Goal: Check status: Check status

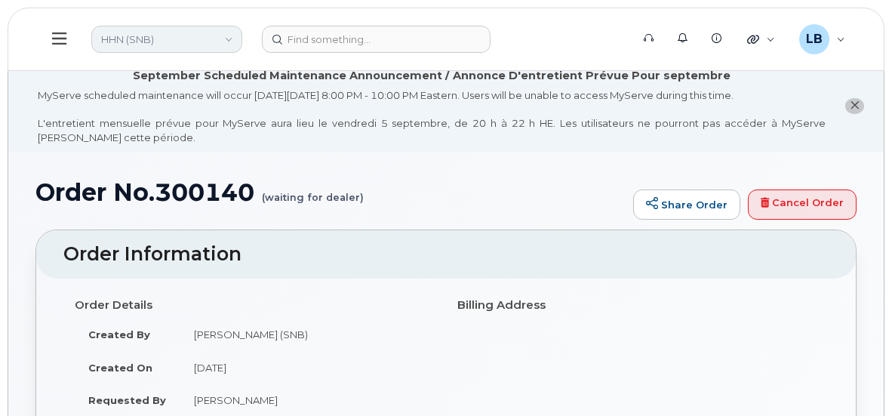
scroll to position [346, 0]
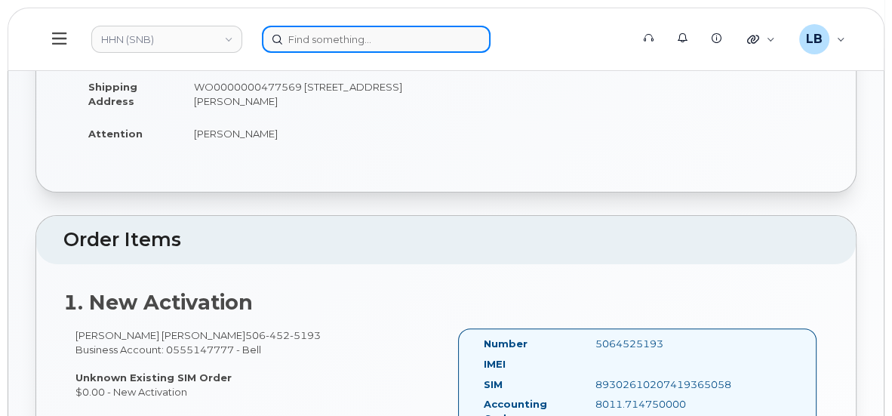
click at [314, 42] on input at bounding box center [376, 39] width 229 height 27
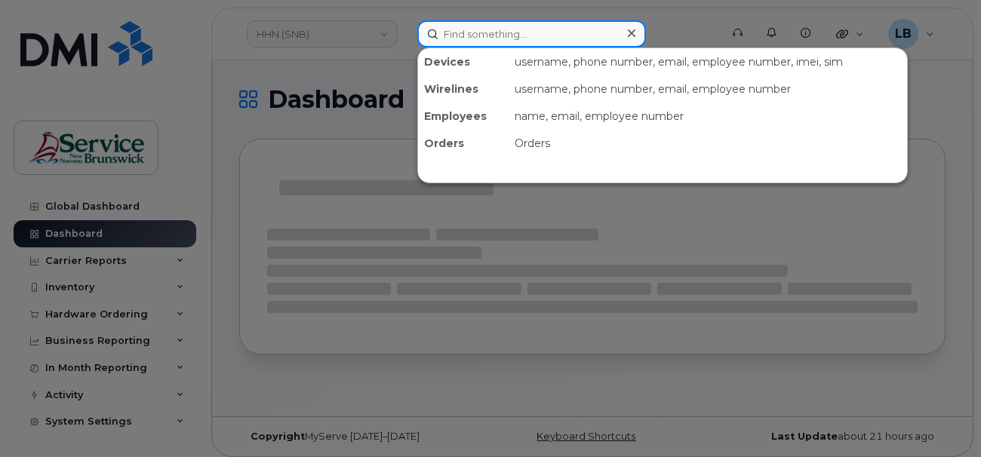
click at [475, 36] on input at bounding box center [531, 33] width 229 height 27
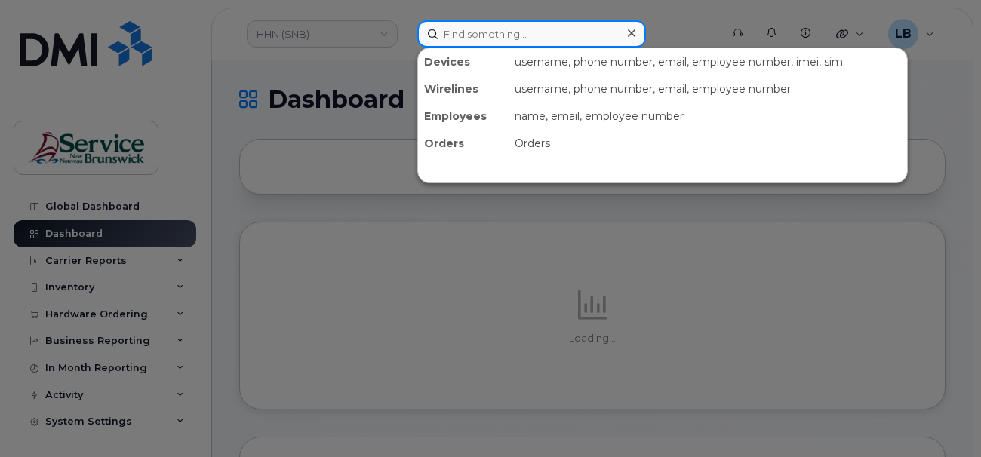
paste input "299145"
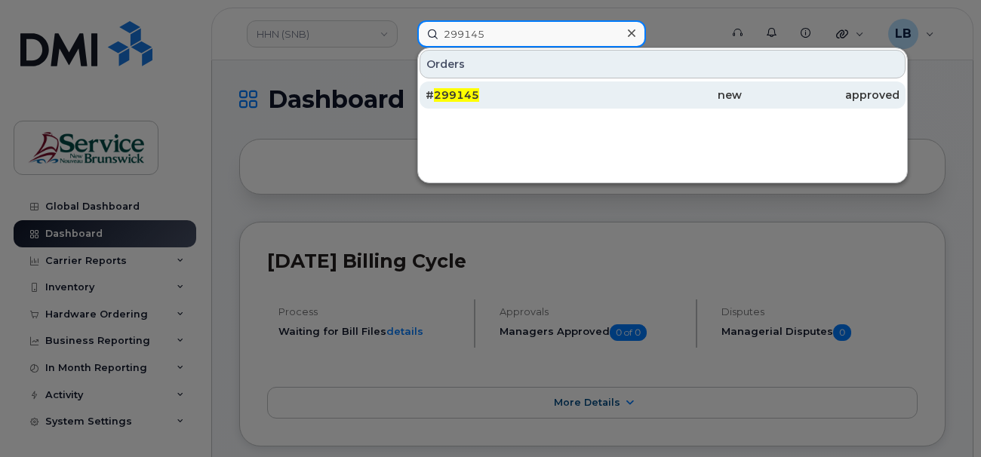
type input "299145"
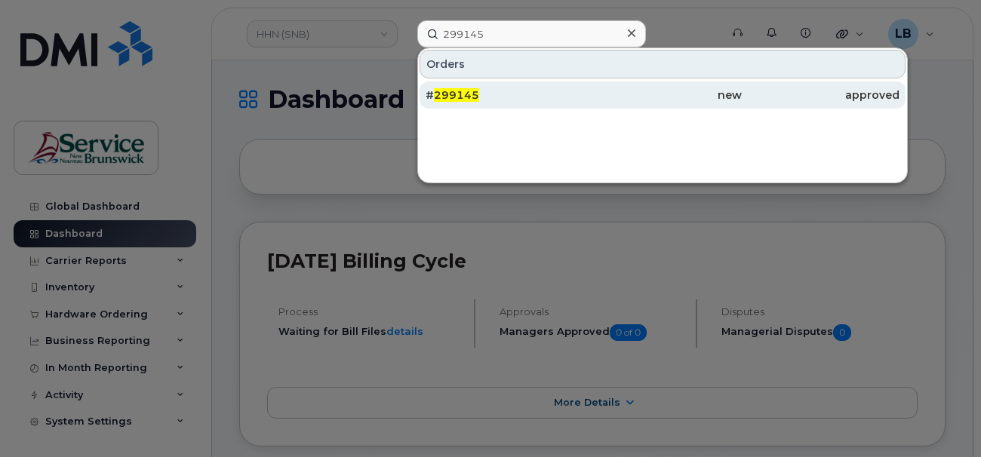
click at [447, 94] on span "299145" at bounding box center [456, 95] width 45 height 14
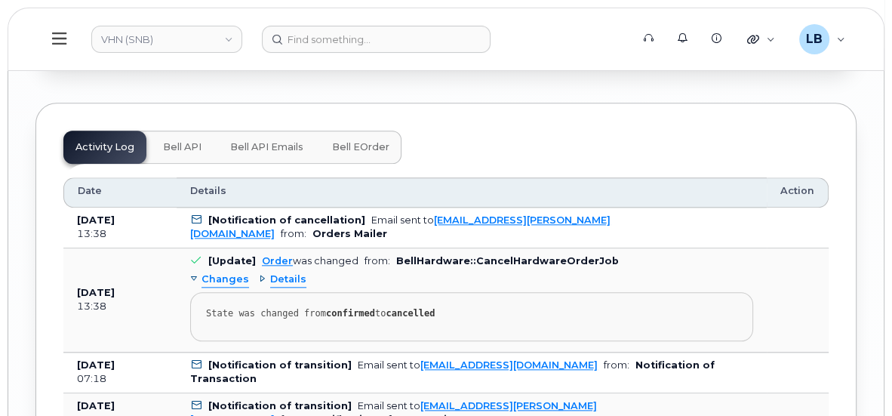
scroll to position [6240, 0]
click at [290, 273] on span "Details" at bounding box center [288, 280] width 36 height 14
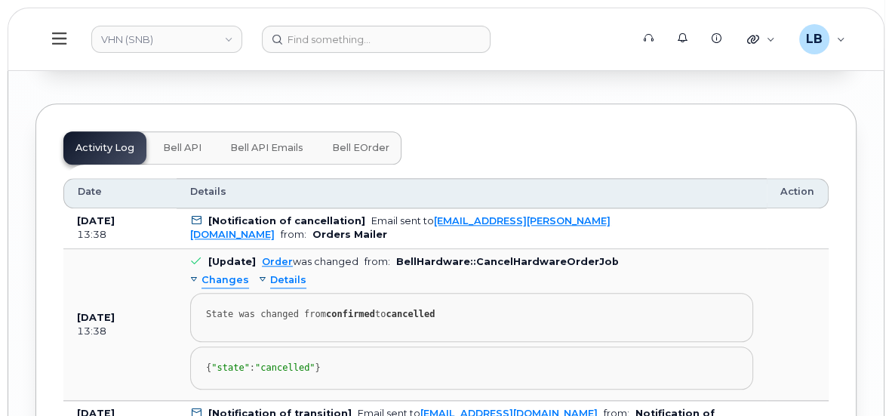
click at [370, 142] on span "Bell eOrder" at bounding box center [360, 148] width 57 height 12
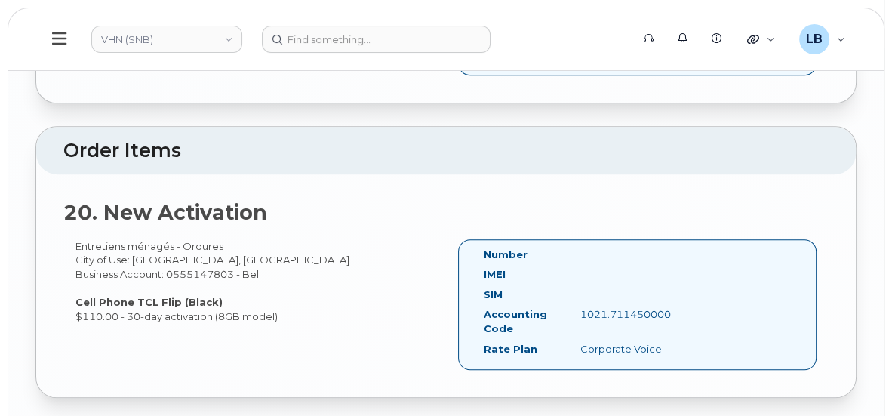
scroll to position [6252, 0]
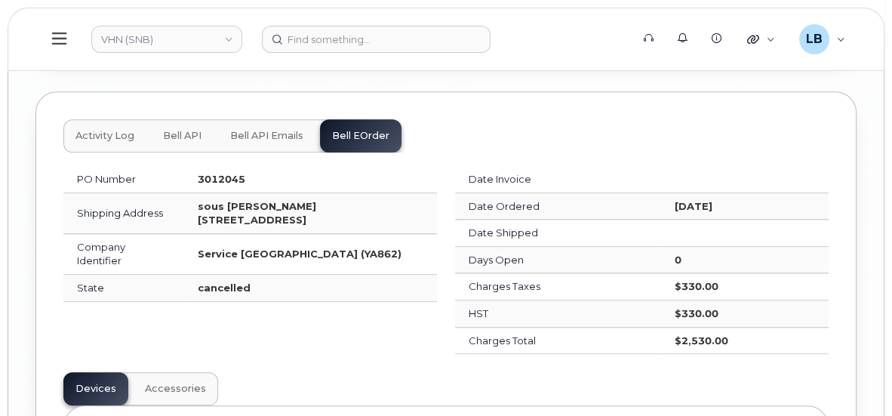
click at [272, 130] on span "Bell API Emails" at bounding box center [266, 136] width 73 height 12
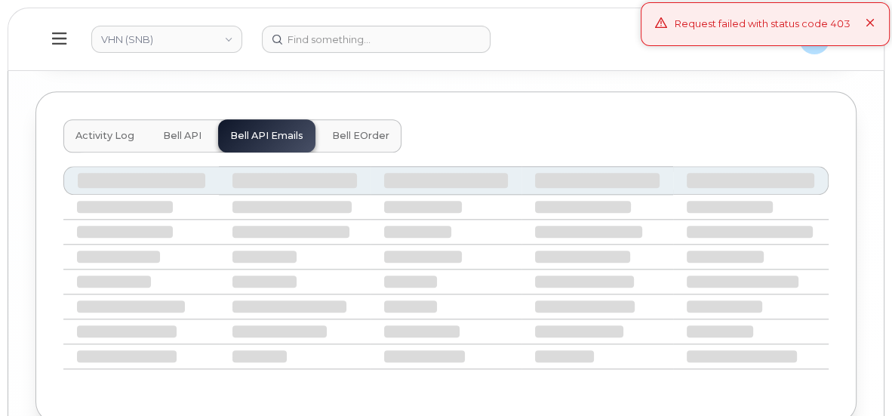
click at [878, 26] on div "Request failed with status code 403" at bounding box center [764, 24] width 249 height 44
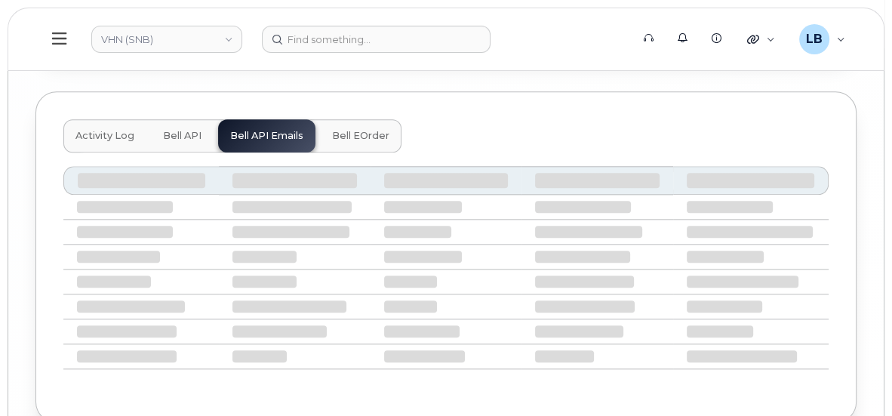
click at [179, 130] on span "Bell API" at bounding box center [182, 136] width 38 height 12
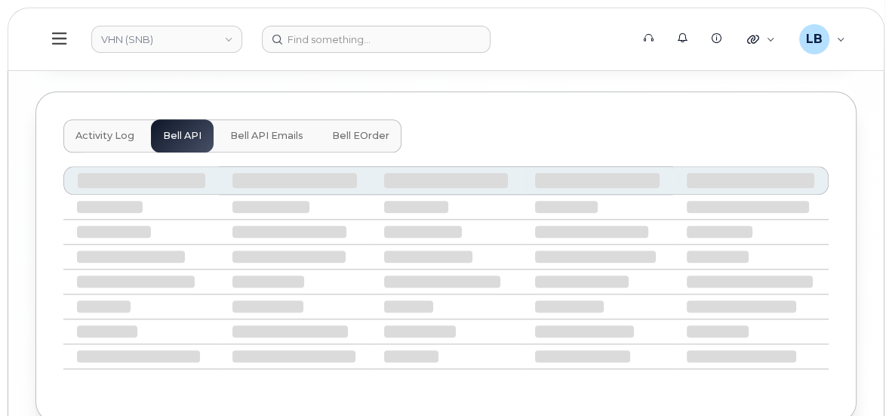
scroll to position [6192, 0]
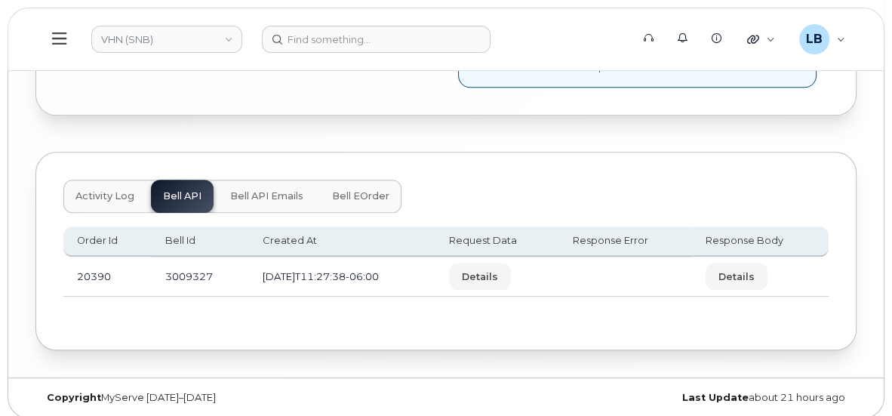
click at [112, 190] on span "Activity Log" at bounding box center [104, 196] width 59 height 12
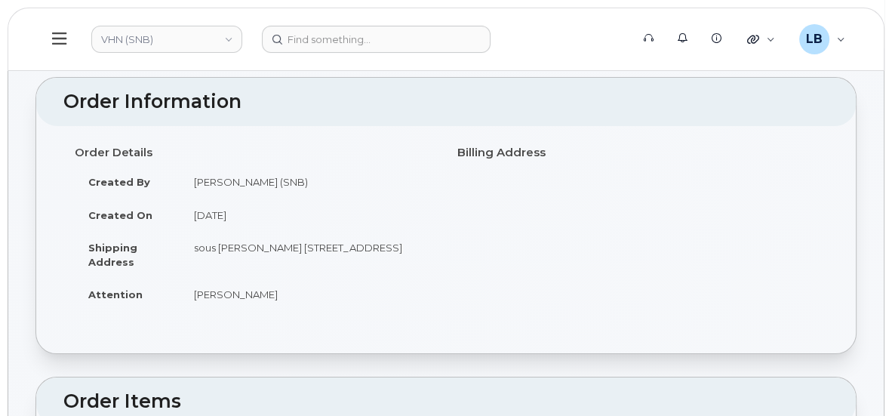
scroll to position [0, 0]
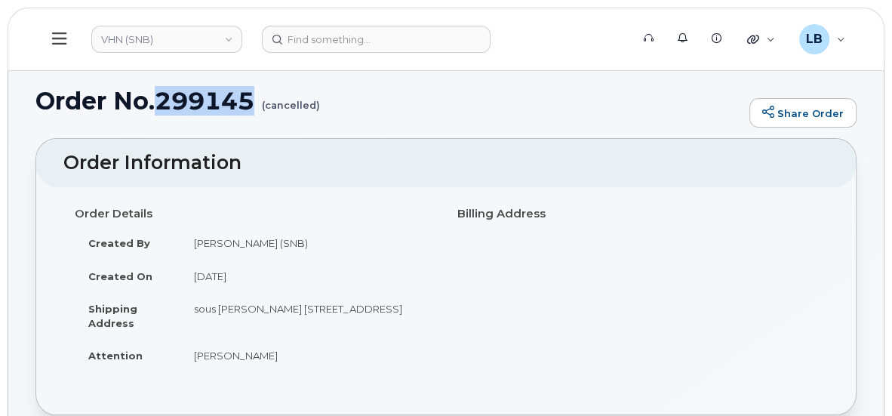
drag, startPoint x: 256, startPoint y: 101, endPoint x: 161, endPoint y: 97, distance: 95.2
click at [161, 97] on h1 "Order No.299145 (cancelled)" at bounding box center [388, 101] width 706 height 26
drag, startPoint x: 161, startPoint y: 97, endPoint x: 169, endPoint y: 98, distance: 7.7
copy h1 "299145"
drag, startPoint x: 244, startPoint y: 352, endPoint x: 183, endPoint y: 347, distance: 61.3
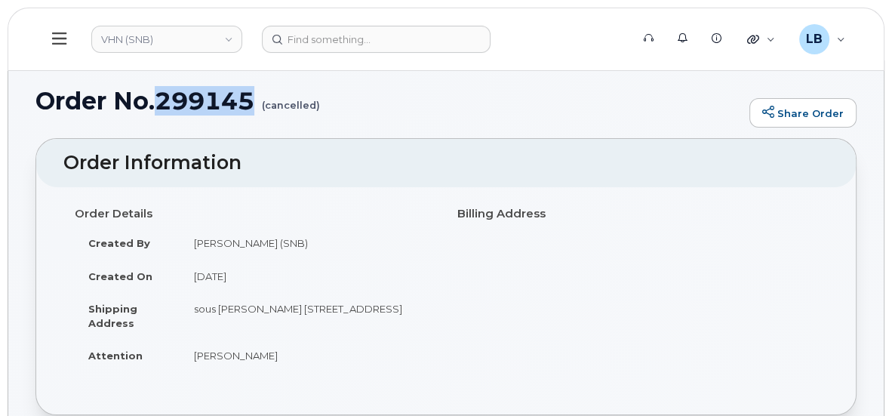
click at [183, 347] on td "Michel Poirier" at bounding box center [307, 355] width 254 height 33
drag, startPoint x: 183, startPoint y: 347, endPoint x: 213, endPoint y: 352, distance: 30.6
copy td "Michel Poirier"
